Goal: Entertainment & Leisure: Consume media (video, audio)

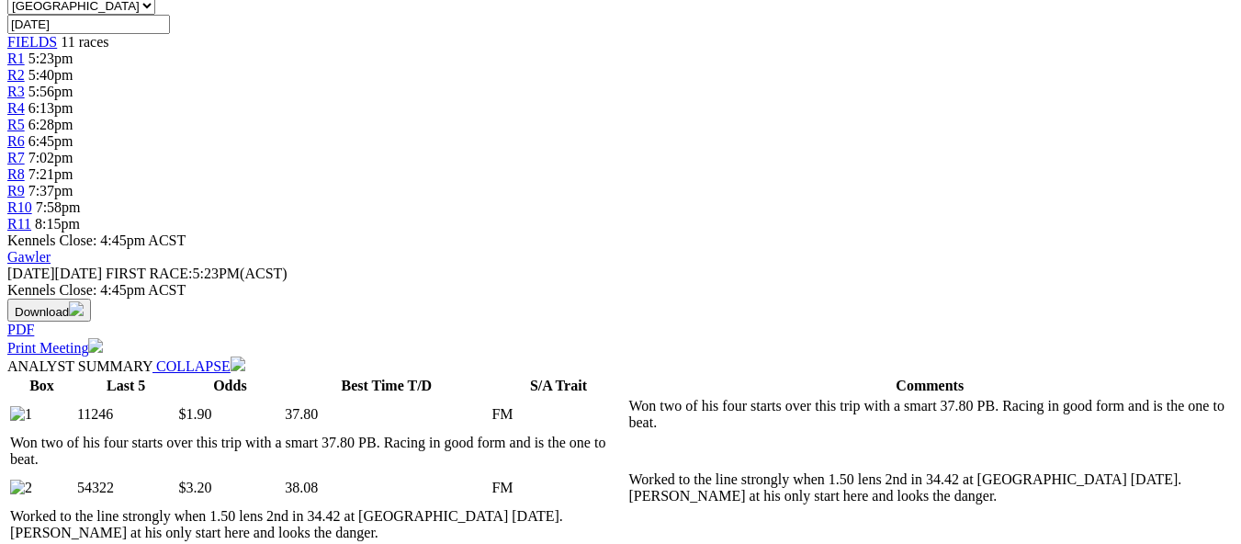
scroll to position [643, 0]
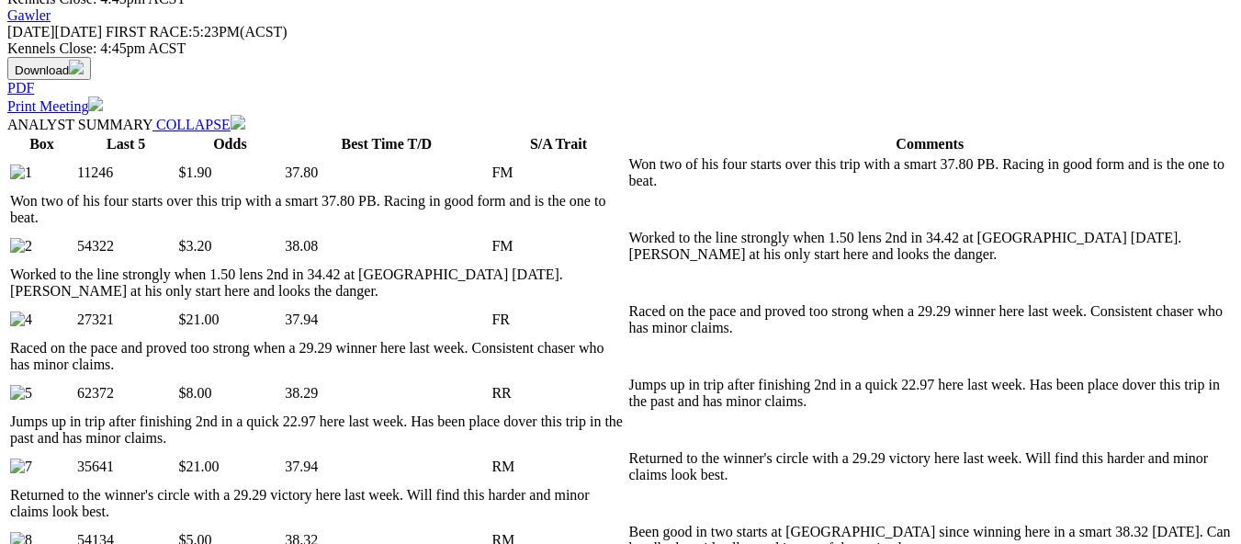
scroll to position [827, 0]
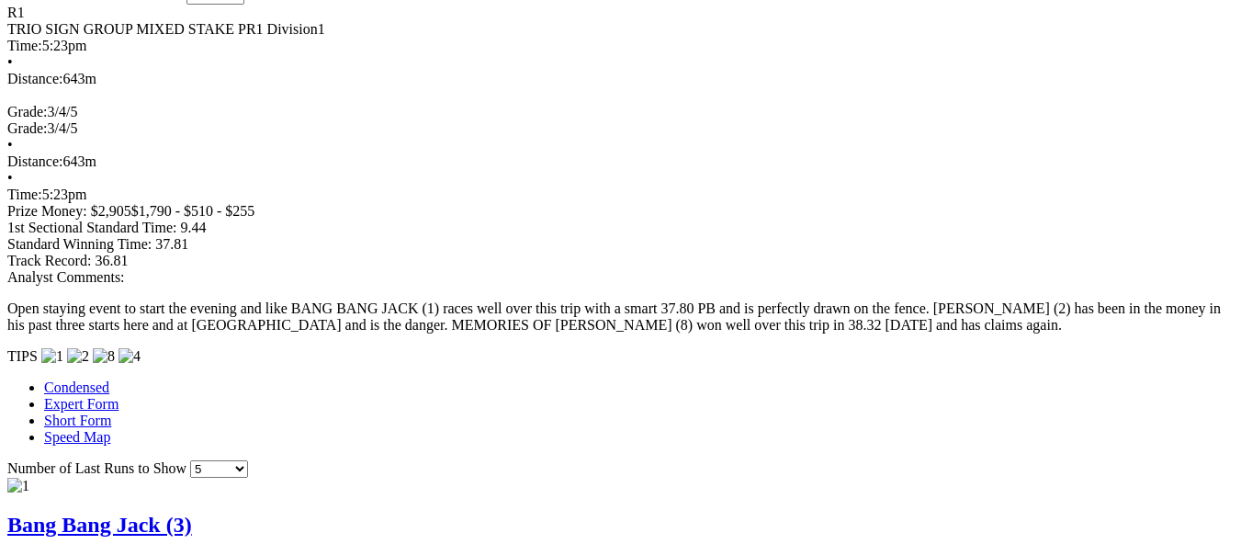
scroll to position [1470, 0]
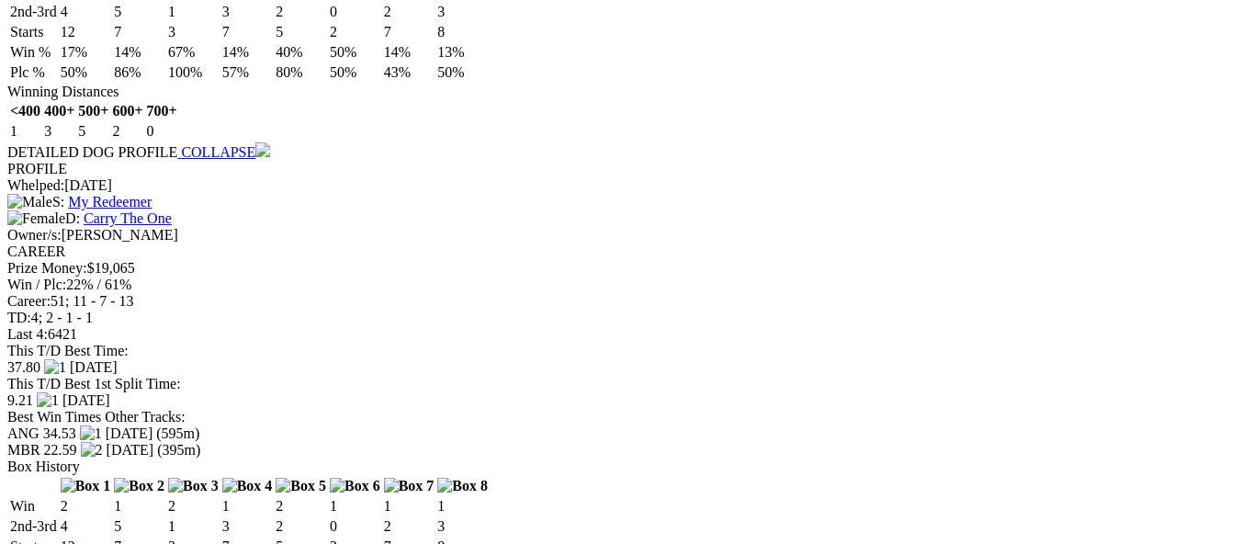
scroll to position [2205, 0]
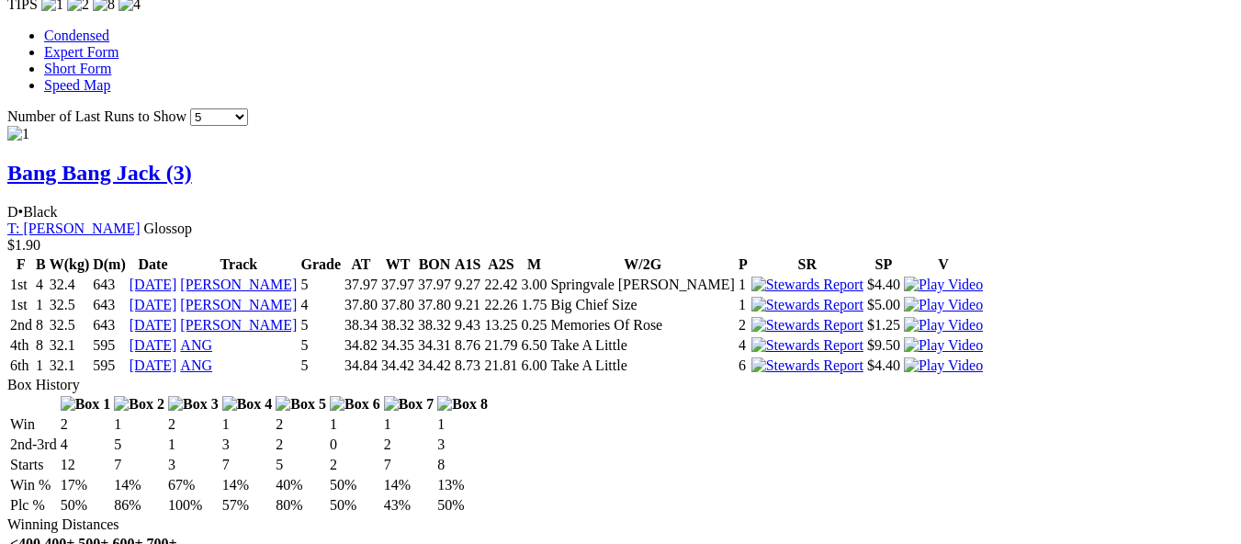
scroll to position [1837, 0]
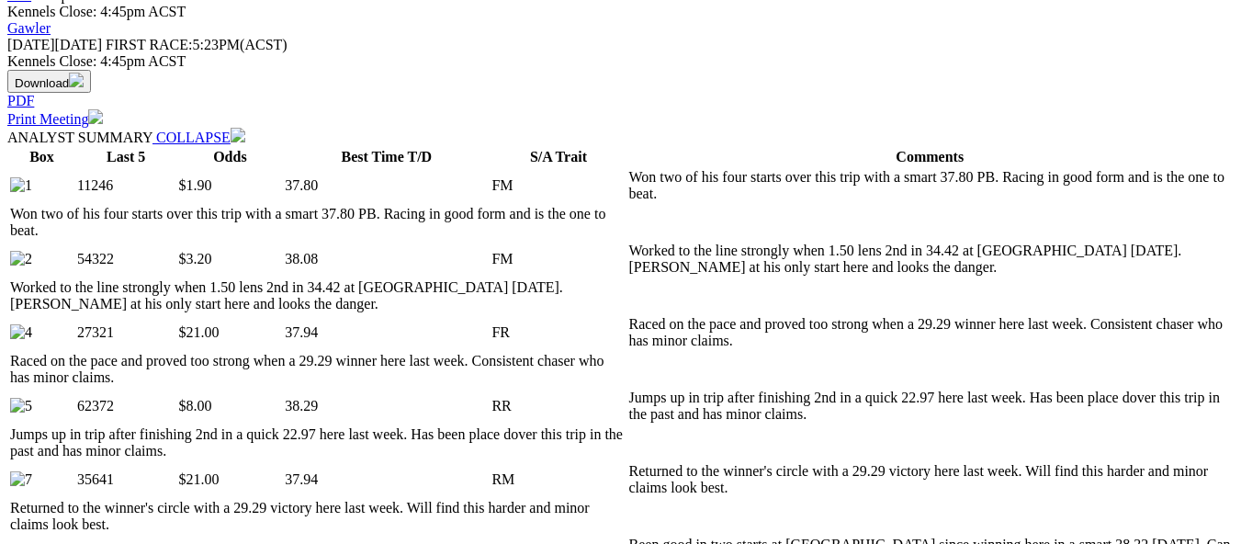
scroll to position [827, 0]
